Goal: Transaction & Acquisition: Subscribe to service/newsletter

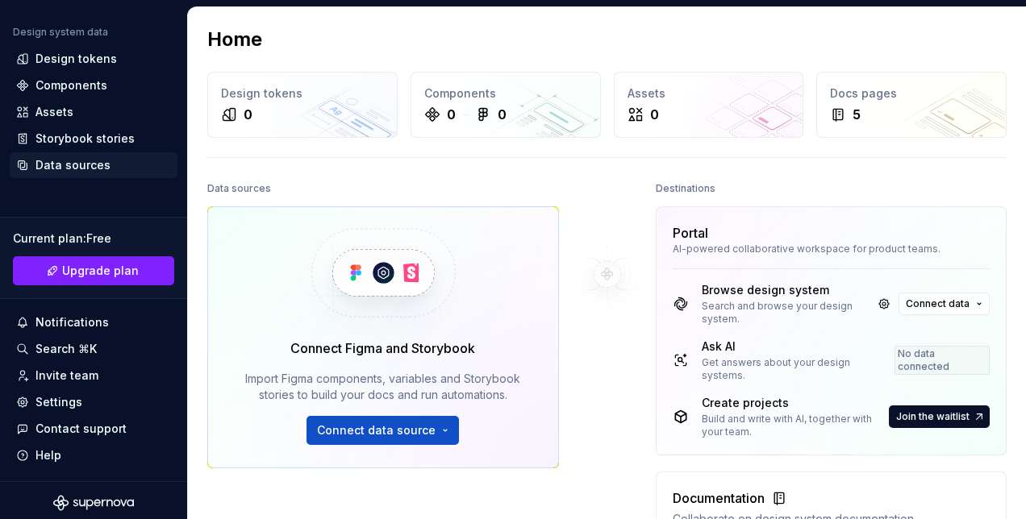
scroll to position [175, 0]
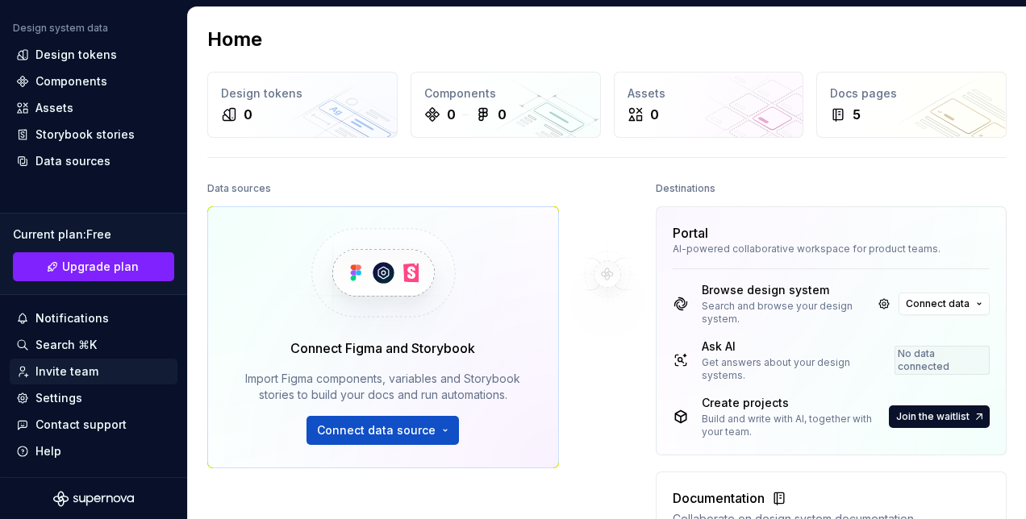
click at [82, 377] on div "Invite team" at bounding box center [66, 372] width 63 height 16
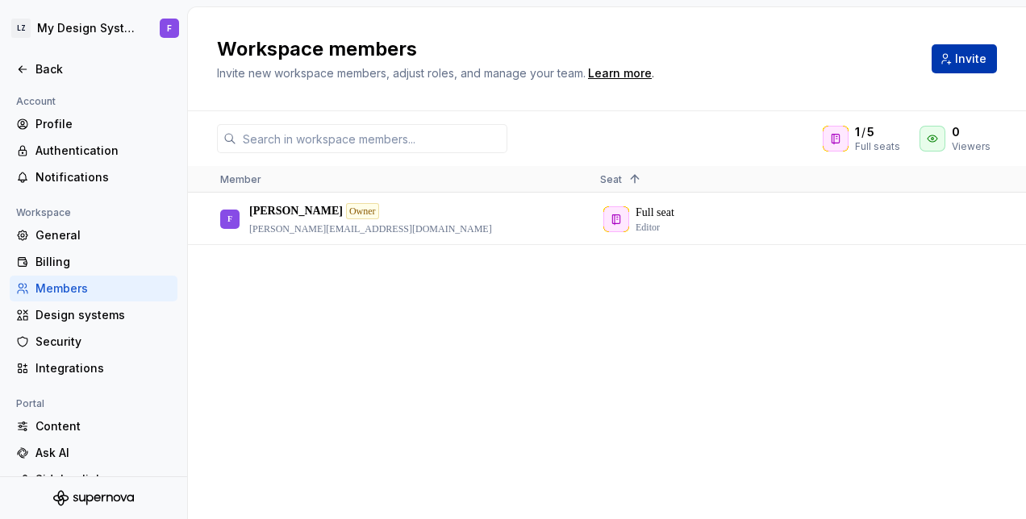
click at [954, 52] on button "Invite" at bounding box center [963, 58] width 65 height 29
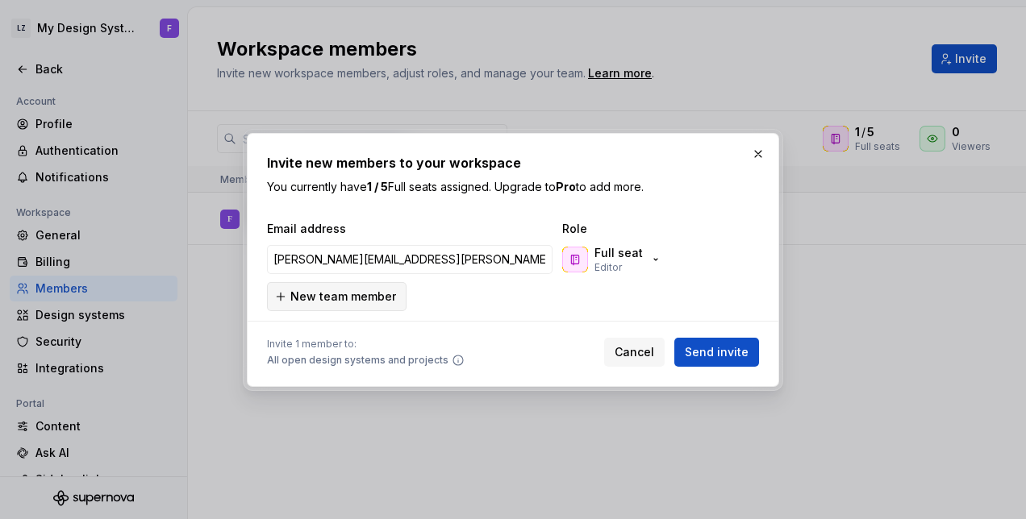
type input "[PERSON_NAME][EMAIL_ADDRESS][PERSON_NAME][DOMAIN_NAME]"
click at [389, 296] on span "New team member" at bounding box center [343, 297] width 106 height 16
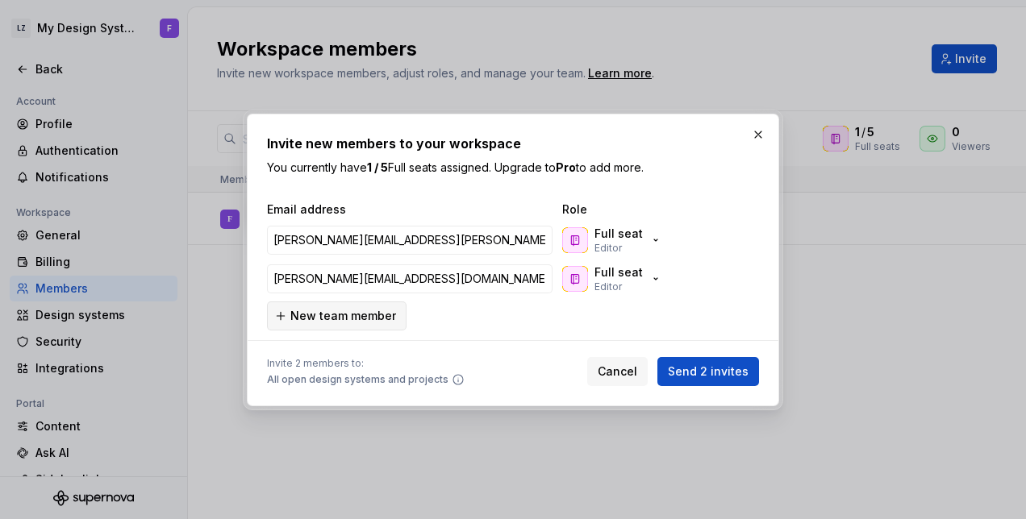
type input "[PERSON_NAME][EMAIL_ADDRESS][DOMAIN_NAME]"
click at [353, 318] on span "New team member" at bounding box center [343, 316] width 106 height 16
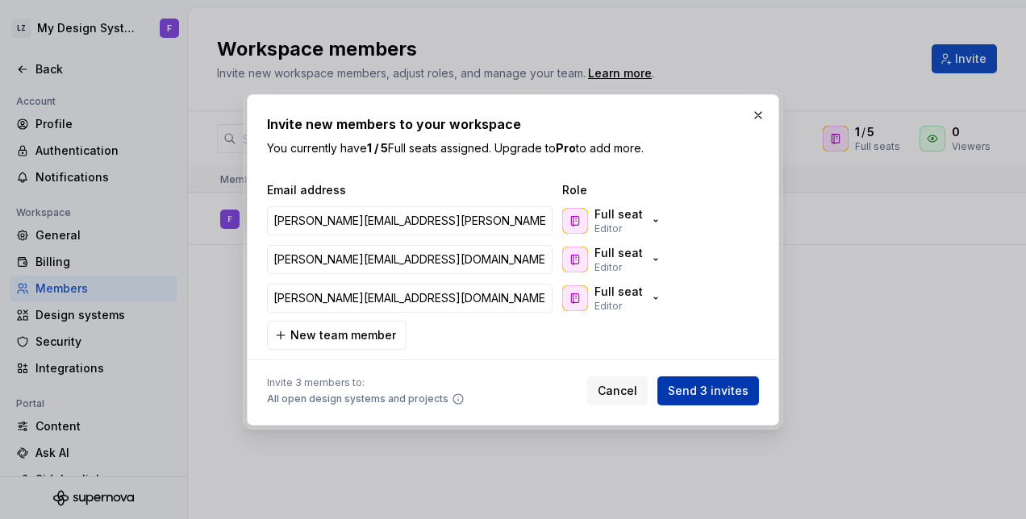
type input "[PERSON_NAME][EMAIL_ADDRESS][DOMAIN_NAME]"
click at [703, 389] on span "Send 3 invites" at bounding box center [708, 391] width 81 height 16
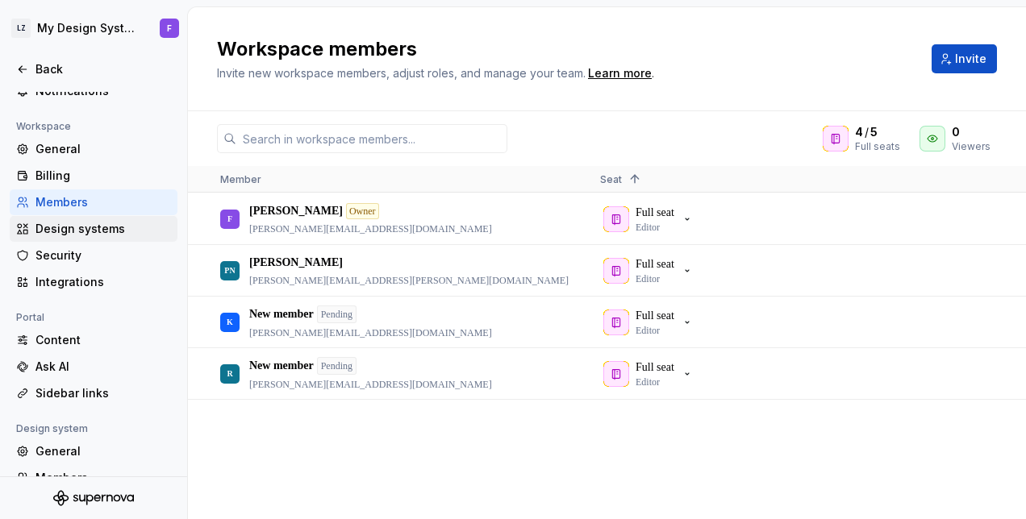
scroll to position [89, 0]
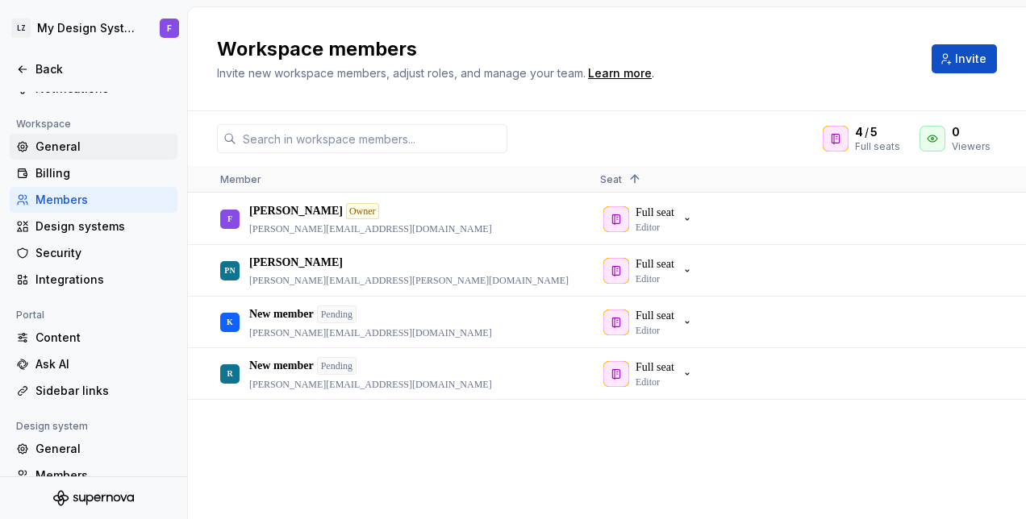
click at [78, 149] on div "General" at bounding box center [102, 147] width 135 height 16
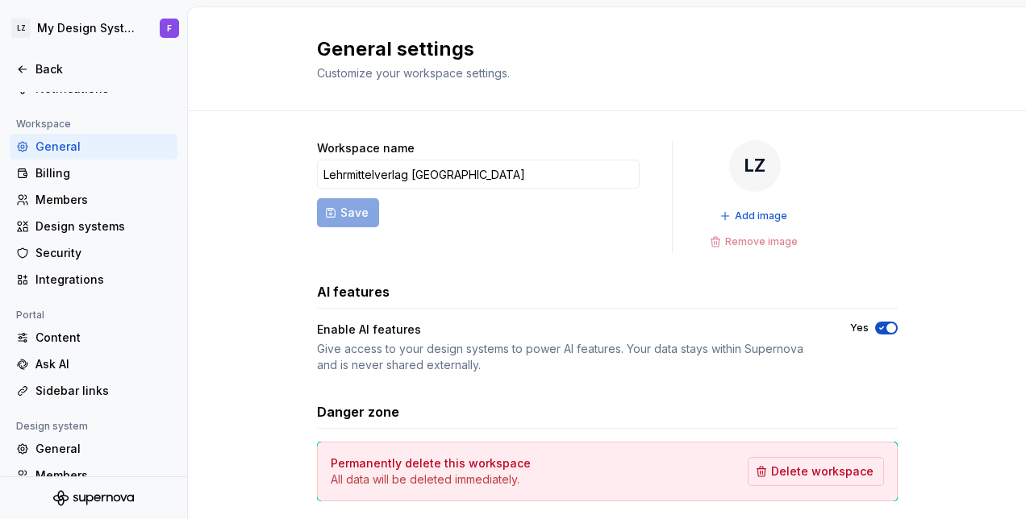
scroll to position [42, 0]
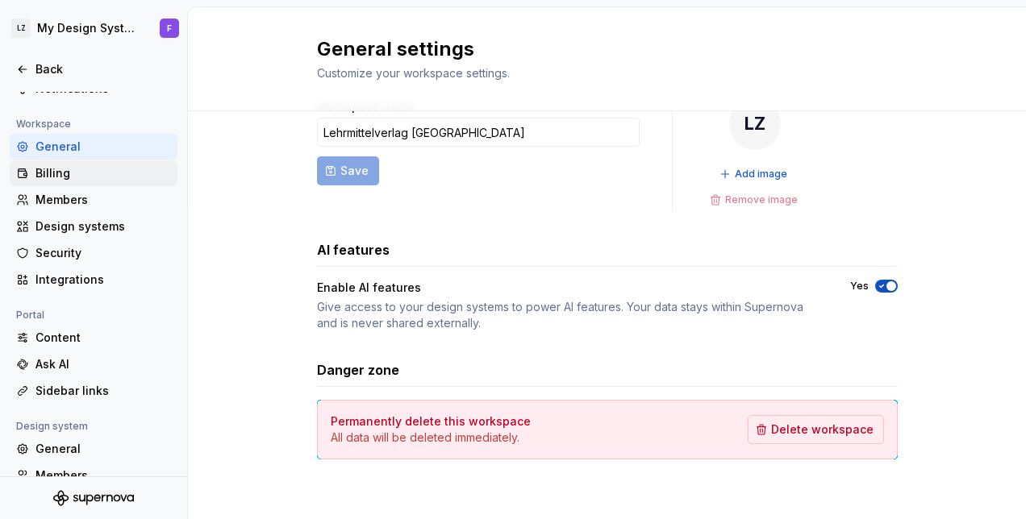
click at [94, 178] on div "Billing" at bounding box center [102, 173] width 135 height 16
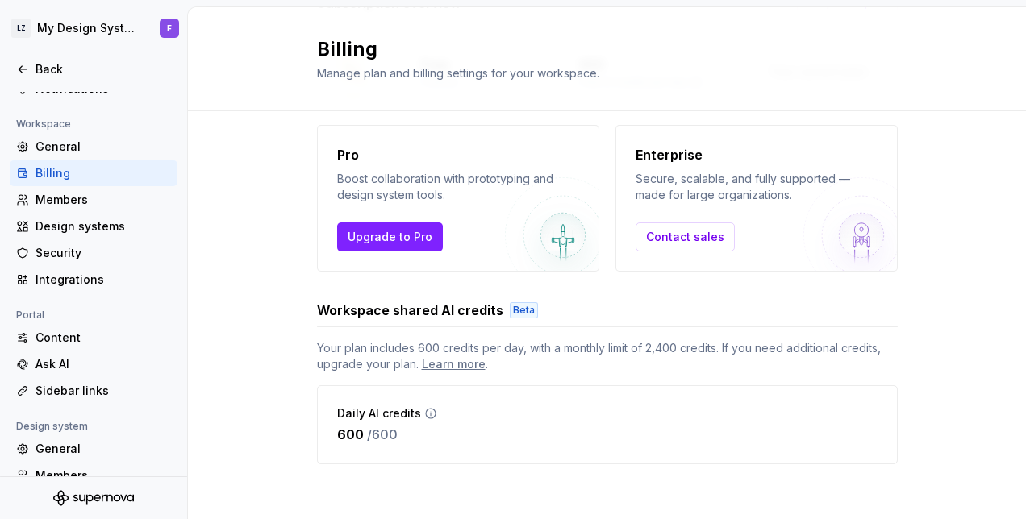
scroll to position [152, 0]
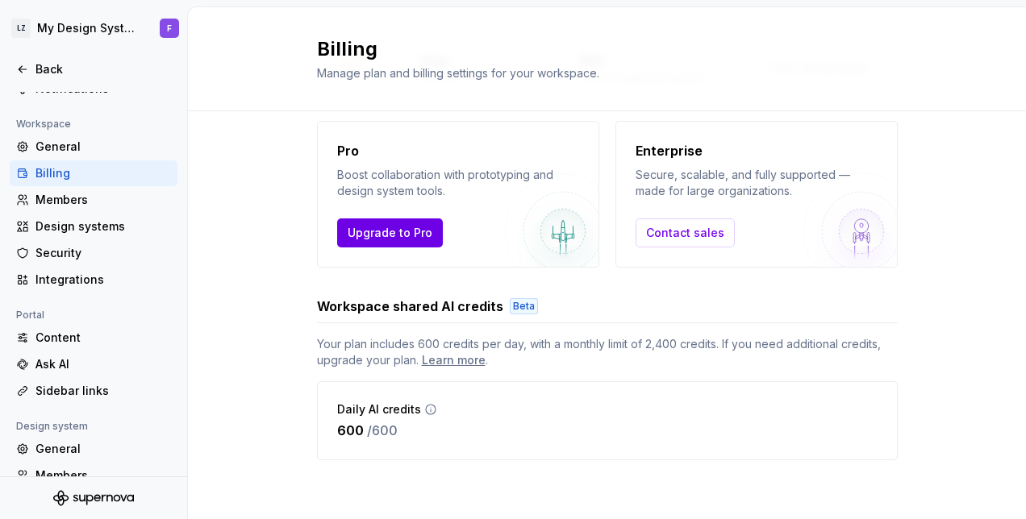
click at [400, 234] on span "Upgrade to Pro" at bounding box center [390, 233] width 85 height 16
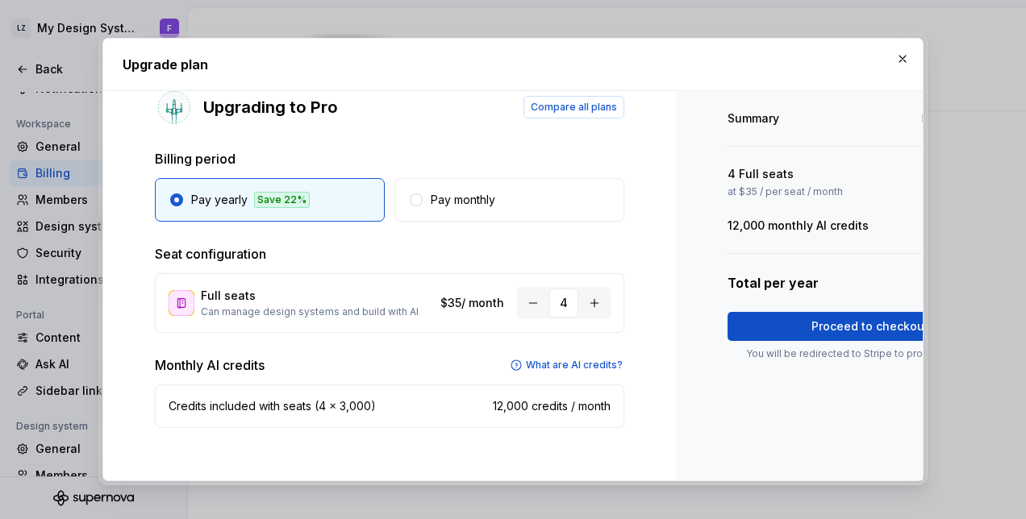
scroll to position [0, 140]
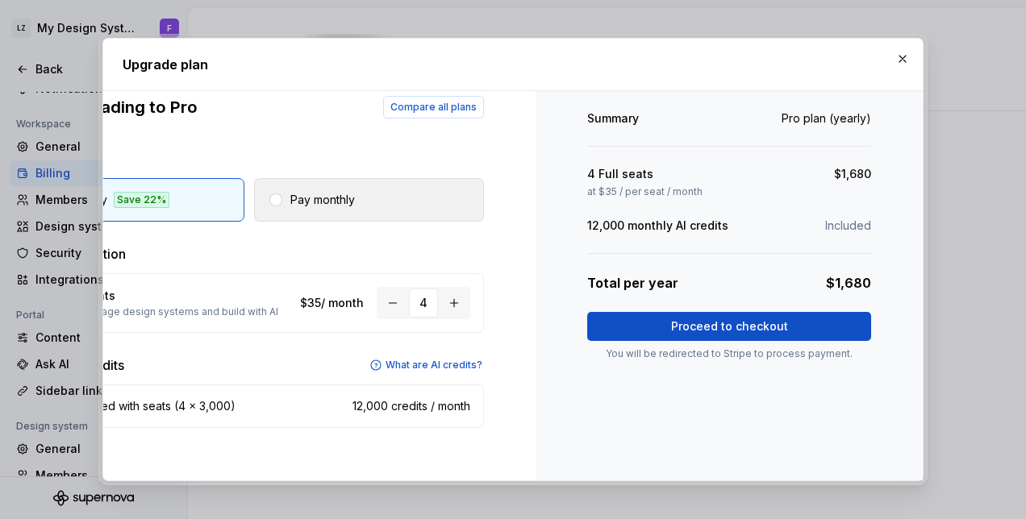
click at [298, 192] on p "Pay monthly" at bounding box center [322, 200] width 65 height 16
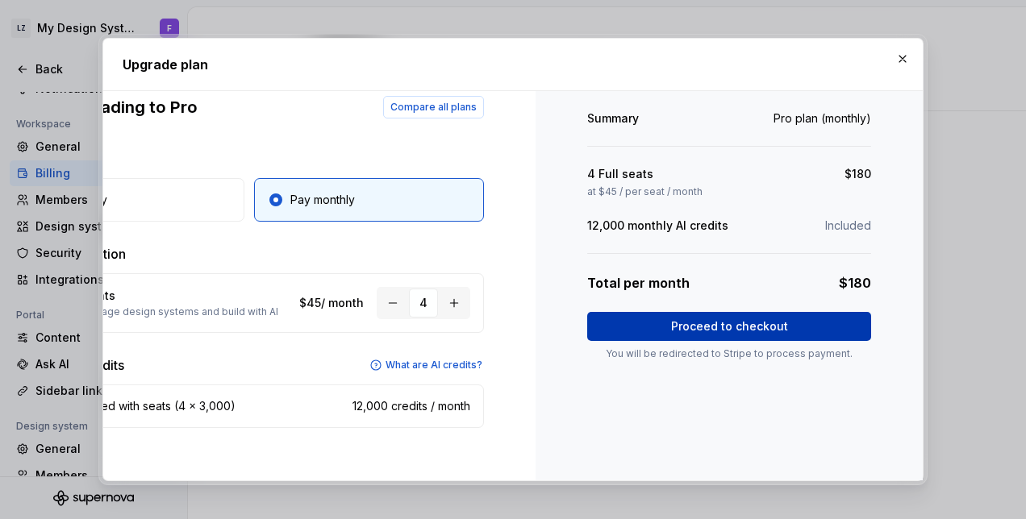
click at [705, 334] on span "Proceed to checkout" at bounding box center [729, 327] width 117 height 16
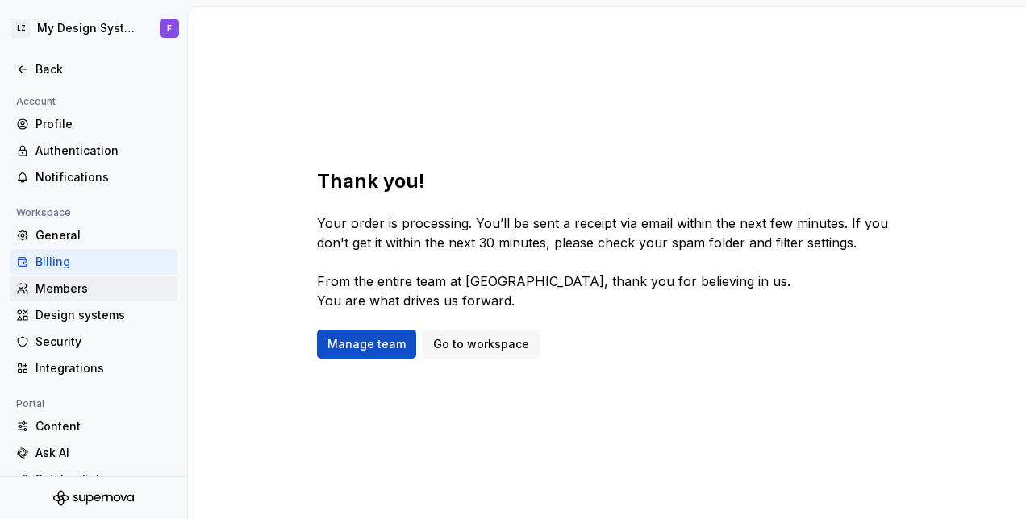
click at [85, 285] on div "Members" at bounding box center [102, 289] width 135 height 16
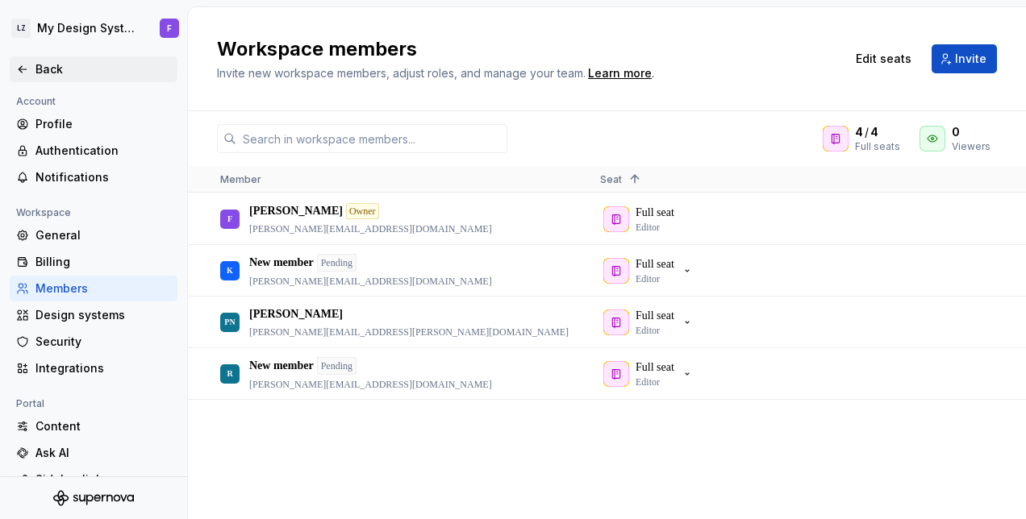
click at [45, 74] on div "Back" at bounding box center [102, 69] width 135 height 16
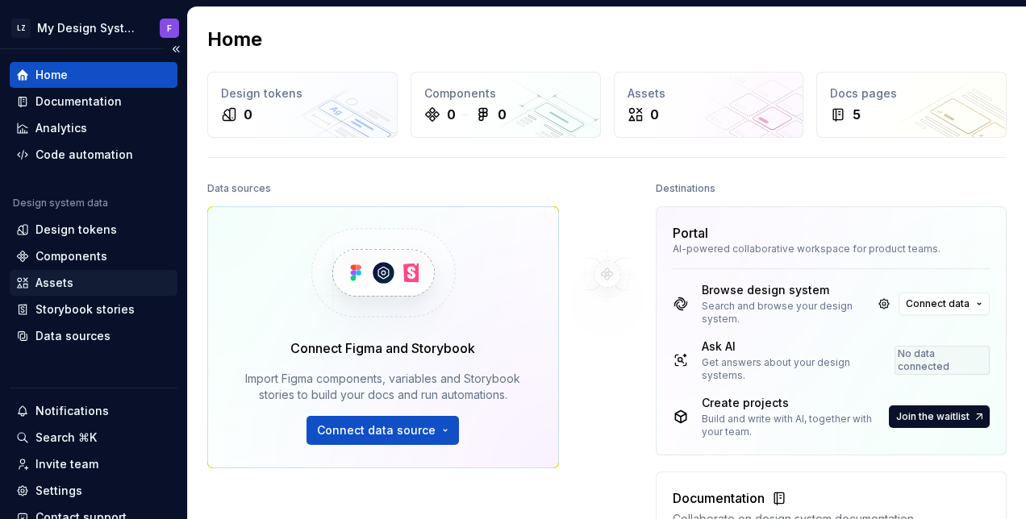
scroll to position [93, 0]
